Goal: Information Seeking & Learning: Learn about a topic

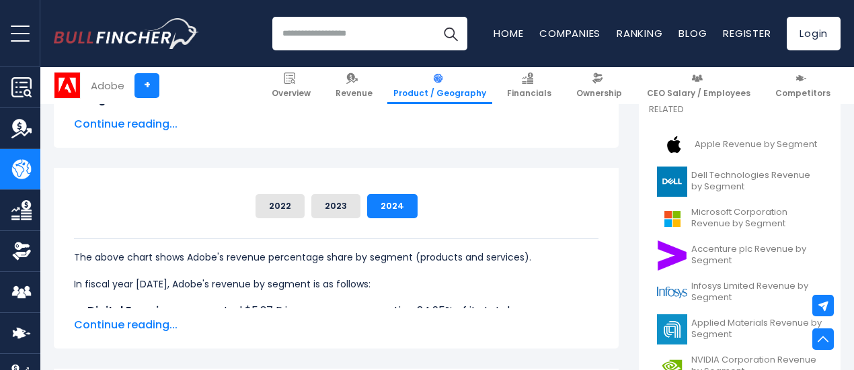
scroll to position [336, 0]
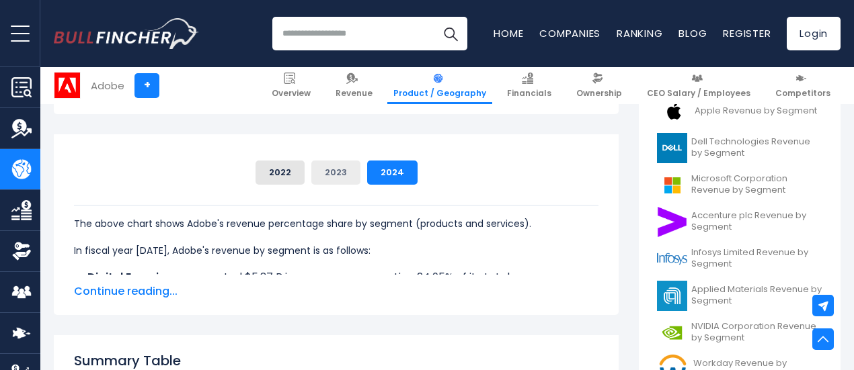
click at [325, 175] on button "2023" at bounding box center [335, 173] width 49 height 24
click at [378, 173] on button "2024" at bounding box center [392, 173] width 50 height 24
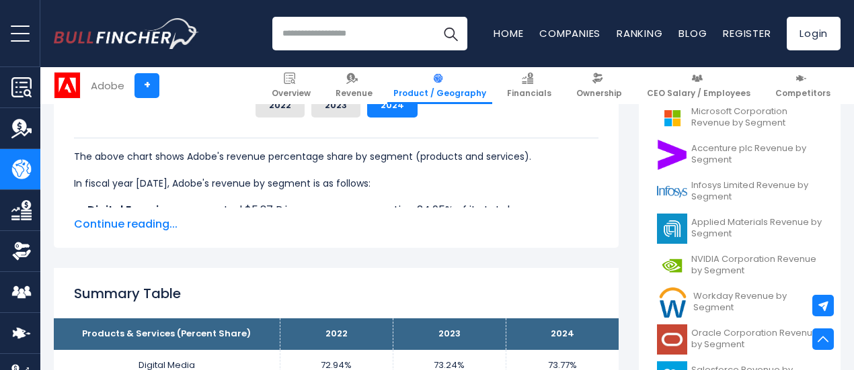
click at [123, 217] on span "Continue reading..." at bounding box center [336, 224] width 524 height 16
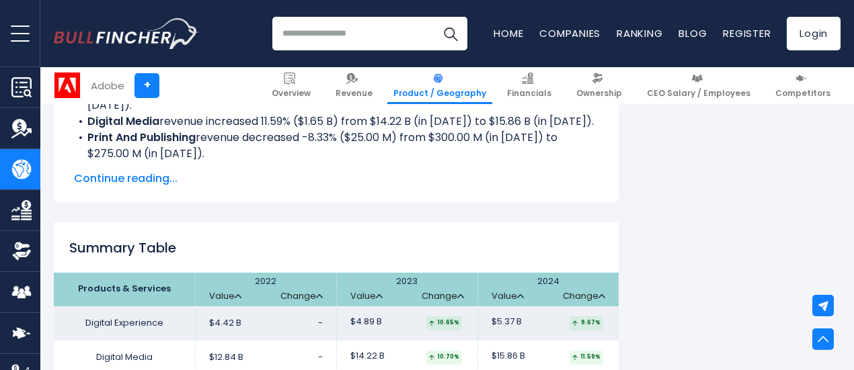
scroll to position [1210, 0]
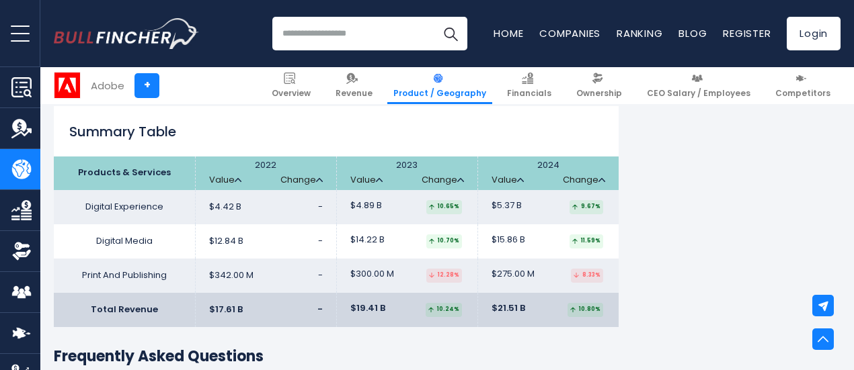
click at [491, 280] on span "$275.00 M" at bounding box center [512, 274] width 43 height 11
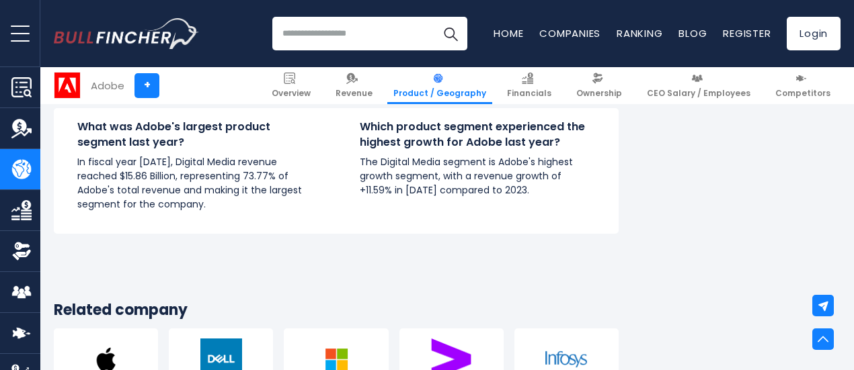
scroll to position [1479, 0]
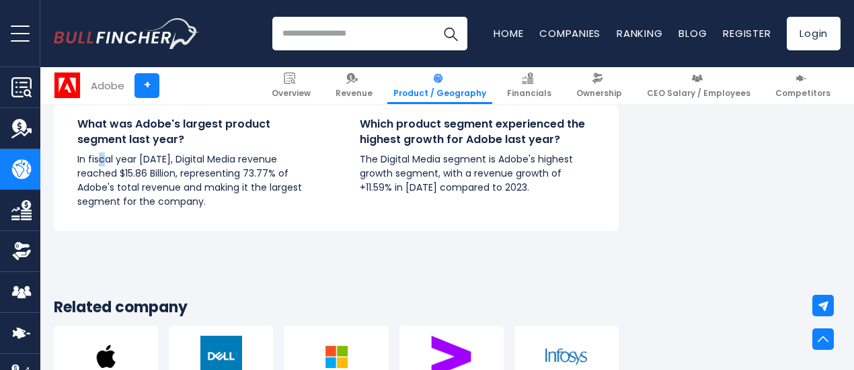
drag, startPoint x: 90, startPoint y: 174, endPoint x: 95, endPoint y: 179, distance: 7.6
click at [95, 179] on p "In fiscal year 2024, Digital Media revenue reached $15.86 Billion, representing…" at bounding box center [194, 181] width 235 height 56
click at [97, 181] on p "In fiscal year 2024, Digital Media revenue reached $15.86 Billion, representing…" at bounding box center [194, 181] width 235 height 56
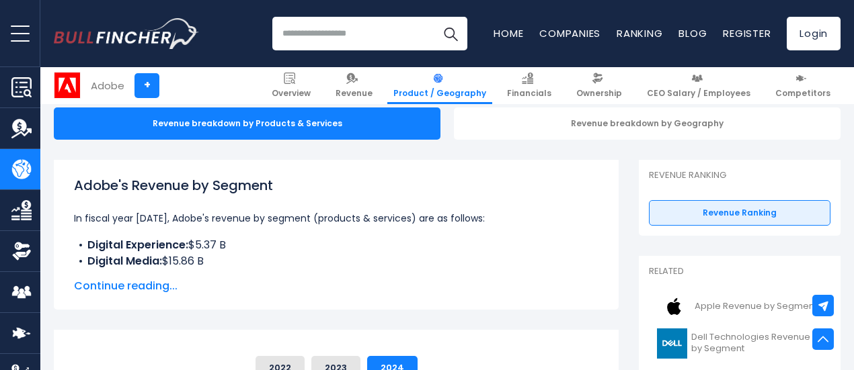
scroll to position [0, 0]
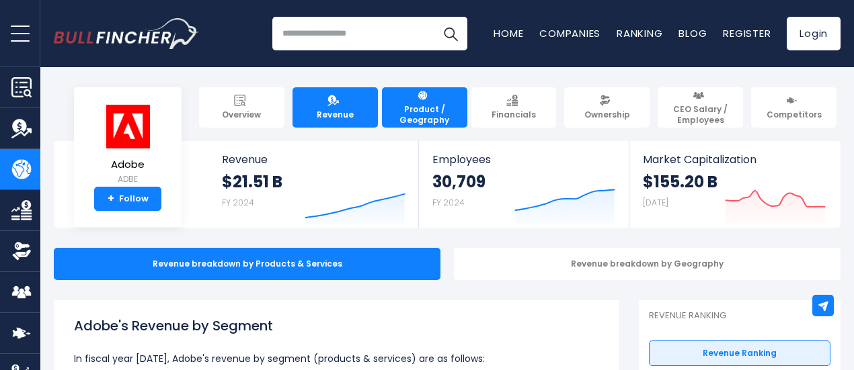
click at [345, 101] on link "Revenue" at bounding box center [334, 107] width 85 height 40
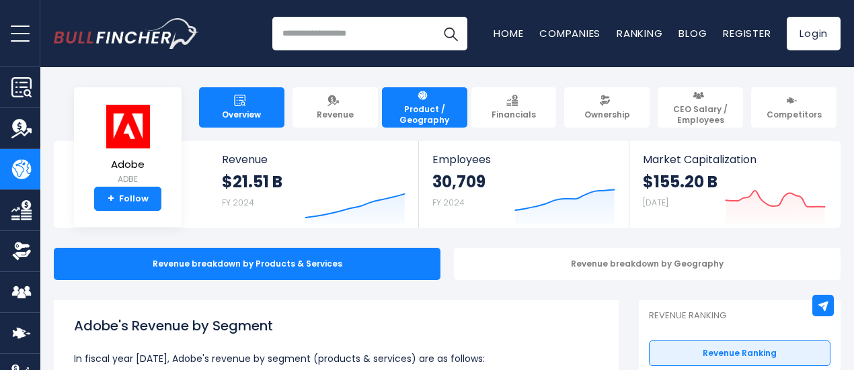
click at [262, 109] on link "Overview" at bounding box center [241, 107] width 85 height 40
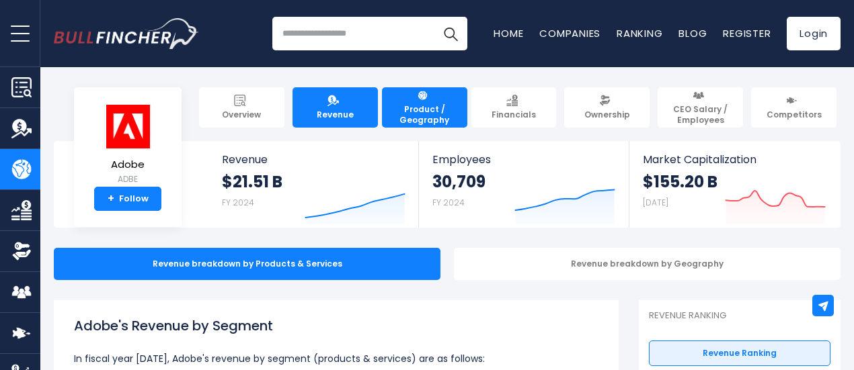
click at [336, 110] on span "Revenue" at bounding box center [335, 115] width 37 height 11
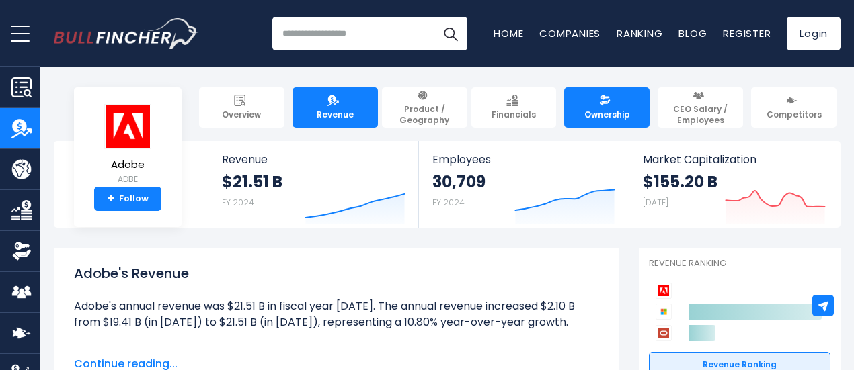
click at [594, 110] on span "Ownership" at bounding box center [607, 115] width 46 height 11
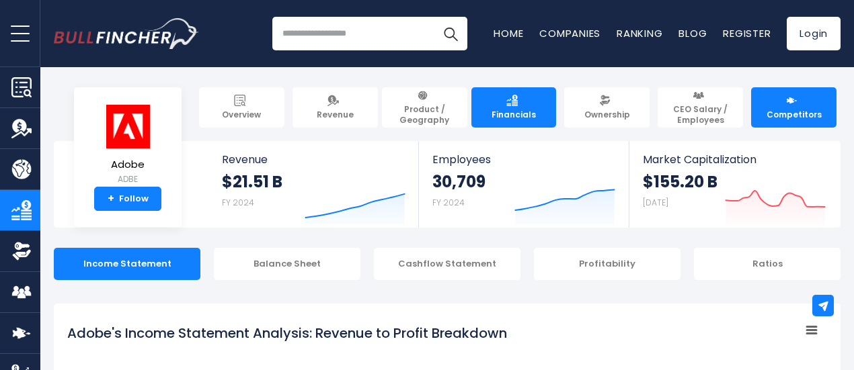
click at [782, 112] on span "Competitors" at bounding box center [793, 115] width 55 height 11
